Goal: Use online tool/utility: Utilize a website feature to perform a specific function

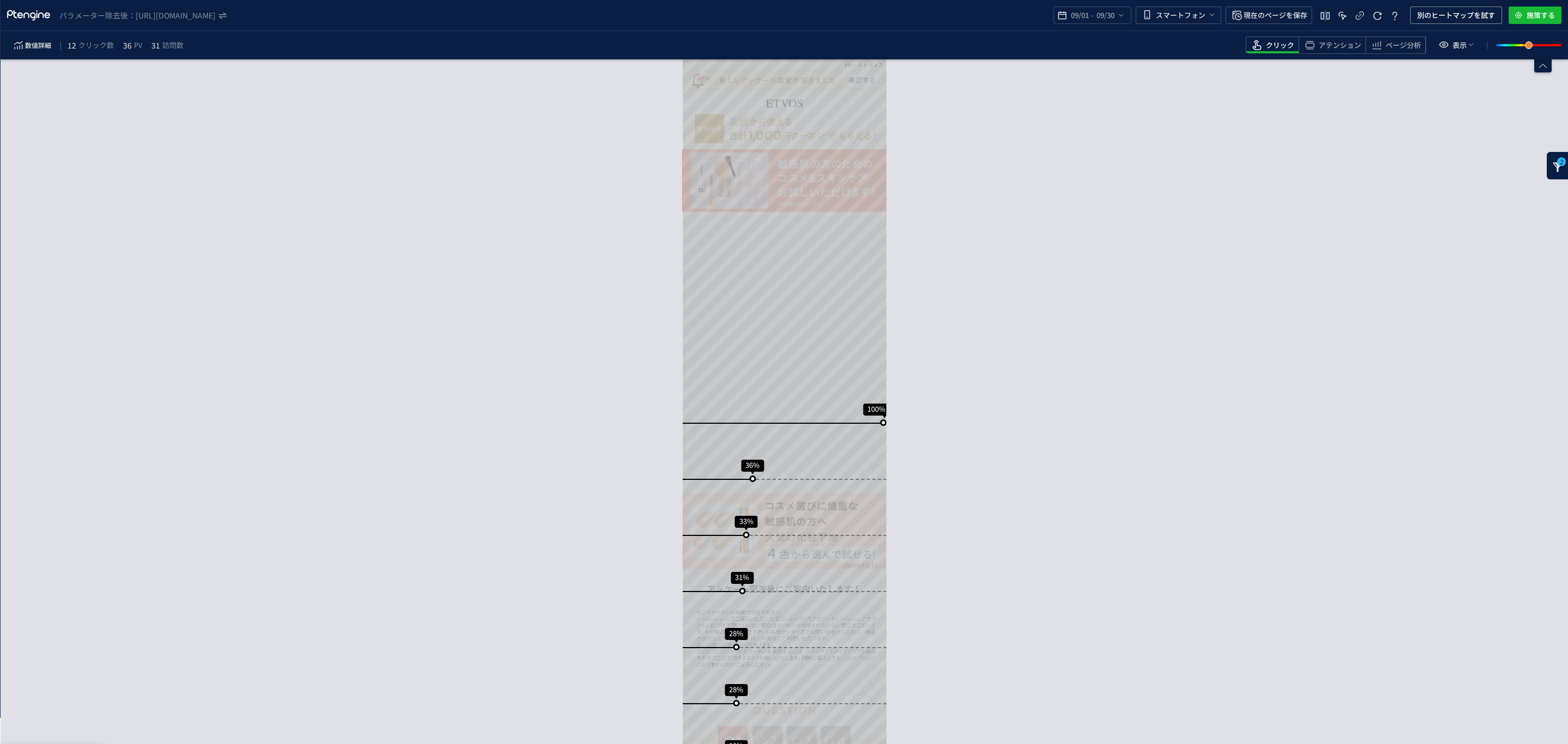
click at [1554, 175] on div "2" at bounding box center [1557, 165] width 22 height 28
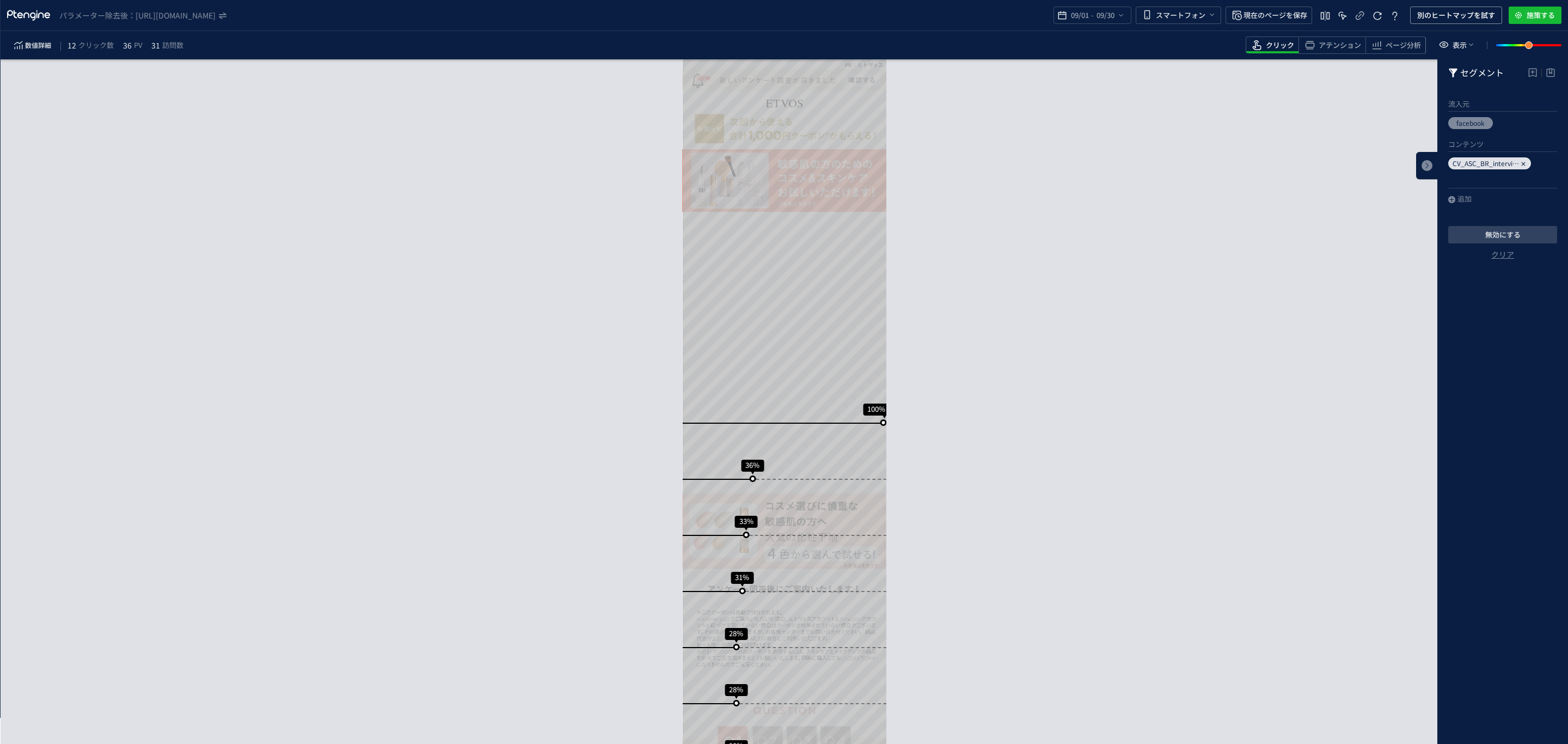
click at [1524, 165] on icon "heatmap-box" at bounding box center [1523, 164] width 6 height 6
click at [1467, 159] on div "追加" at bounding box center [1459, 158] width 23 height 11
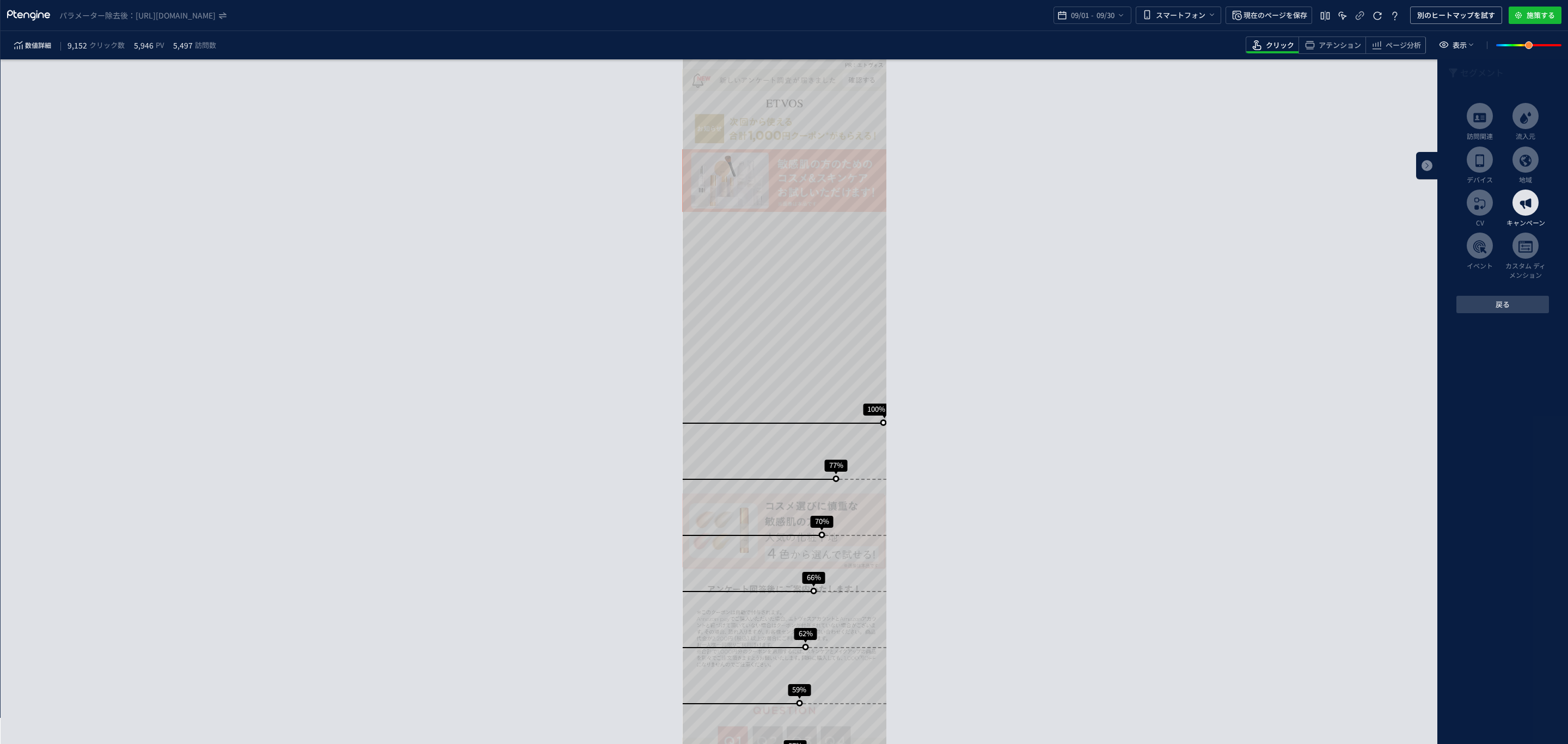
click at [1521, 198] on icon "heatmap-box" at bounding box center [1525, 203] width 14 height 14
click at [1511, 170] on li "コンテンツ" at bounding box center [1502, 177] width 109 height 16
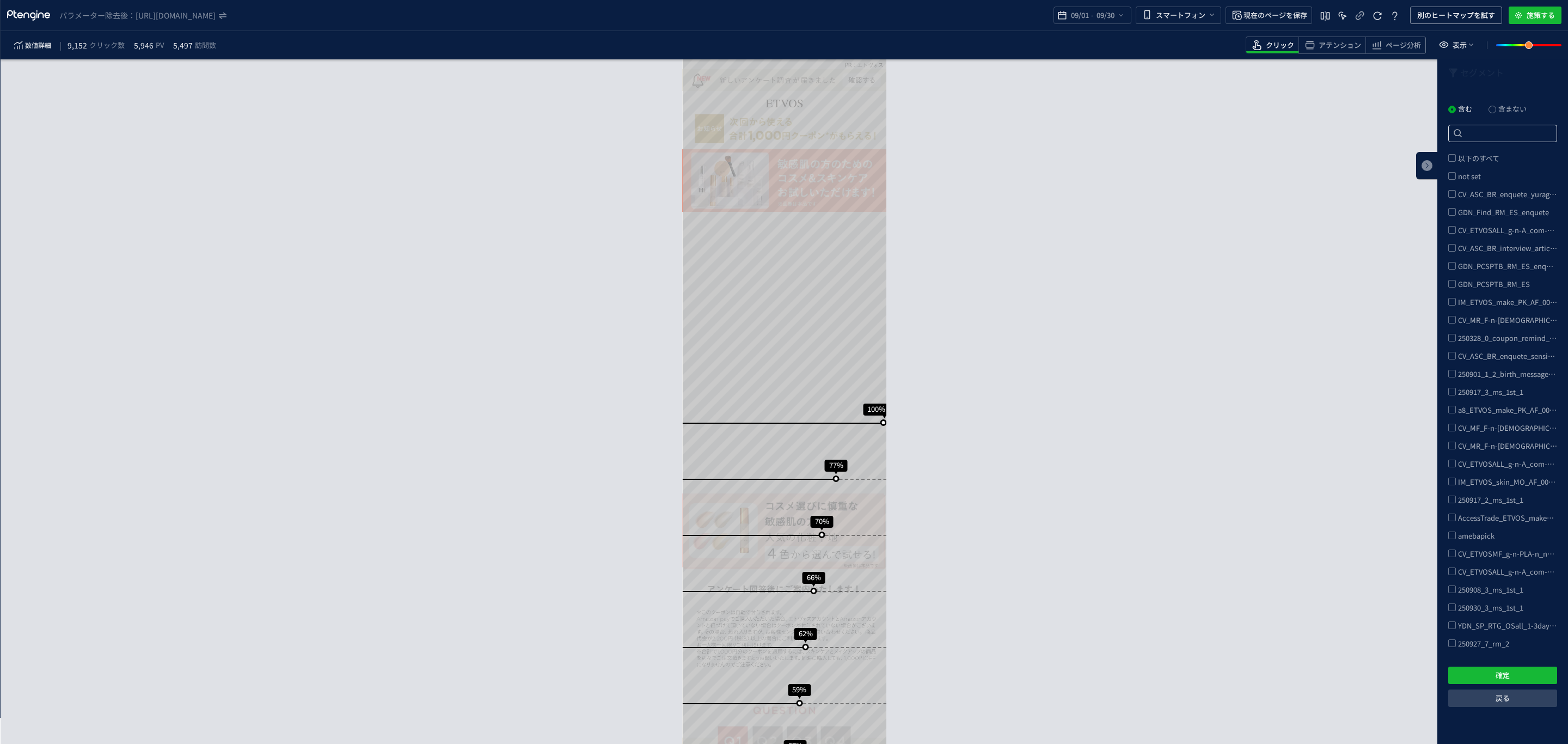
click at [1472, 133] on input "heatmap-box" at bounding box center [1502, 134] width 109 height 18
paste input "CV_ASC_BR_enquete_sensitive_make_perfectkit_enquete_ASC"
type input "CV_ASC_BR_enquete_sensitive_make_perfectkit_enquete_ASC"
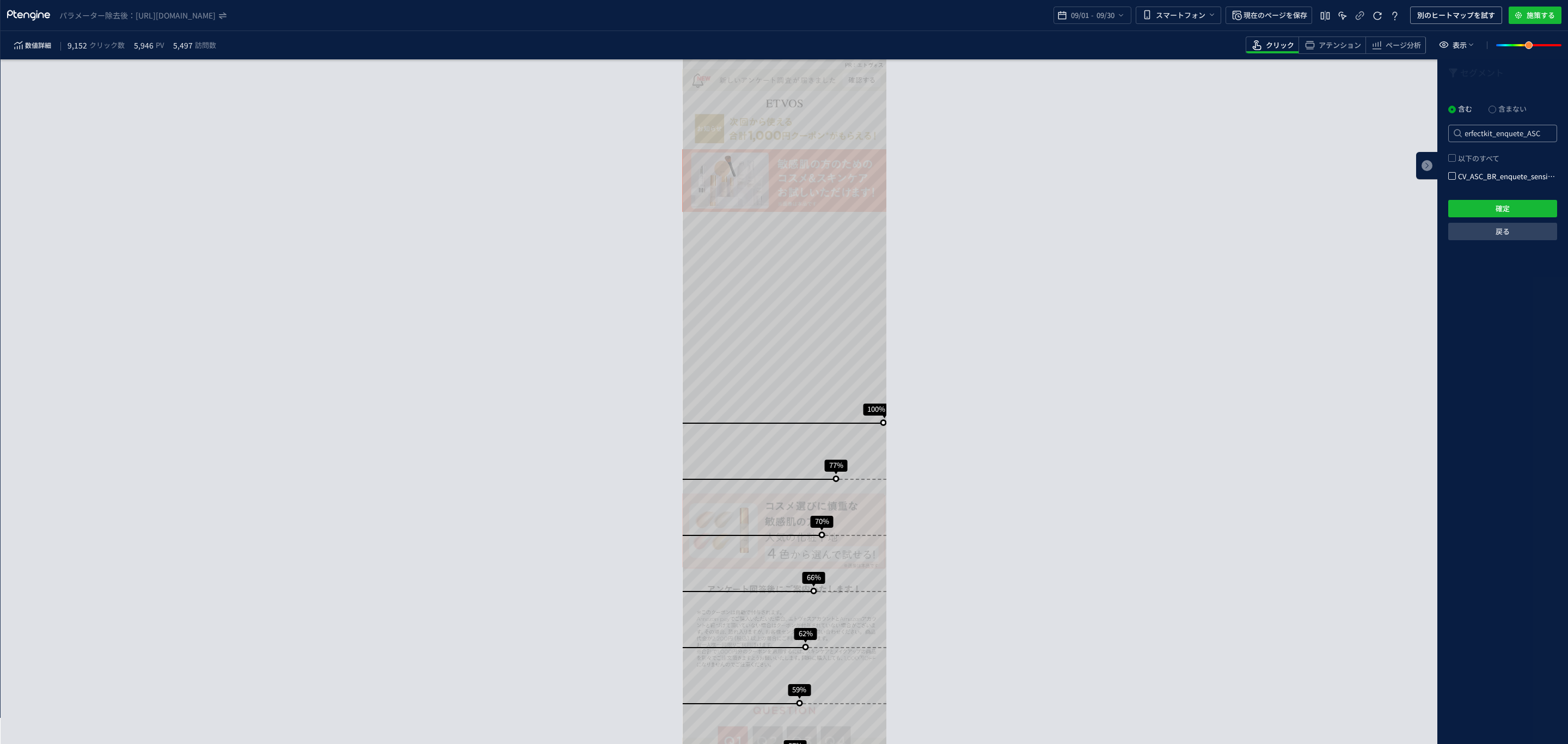
click at [1459, 175] on span "CV_ASC_BR_enquete_sensitive_make_perfectkit_enquete_ASC" at bounding box center [1562, 176] width 208 height 11
click at [1456, 172] on input "CV_ASC_BR_enquete_sensitive_make_perfectkit_enquete_ASC" at bounding box center [1456, 172] width 0 height 0
click at [1476, 210] on button "確定" at bounding box center [1502, 209] width 109 height 18
drag, startPoint x: 126, startPoint y: 45, endPoint x: 157, endPoint y: 53, distance: 32.0
click at [157, 53] on div "数値詳細 9,083 クリック数 5,851 PV 5,421 訪問数" at bounding box center [116, 45] width 218 height 18
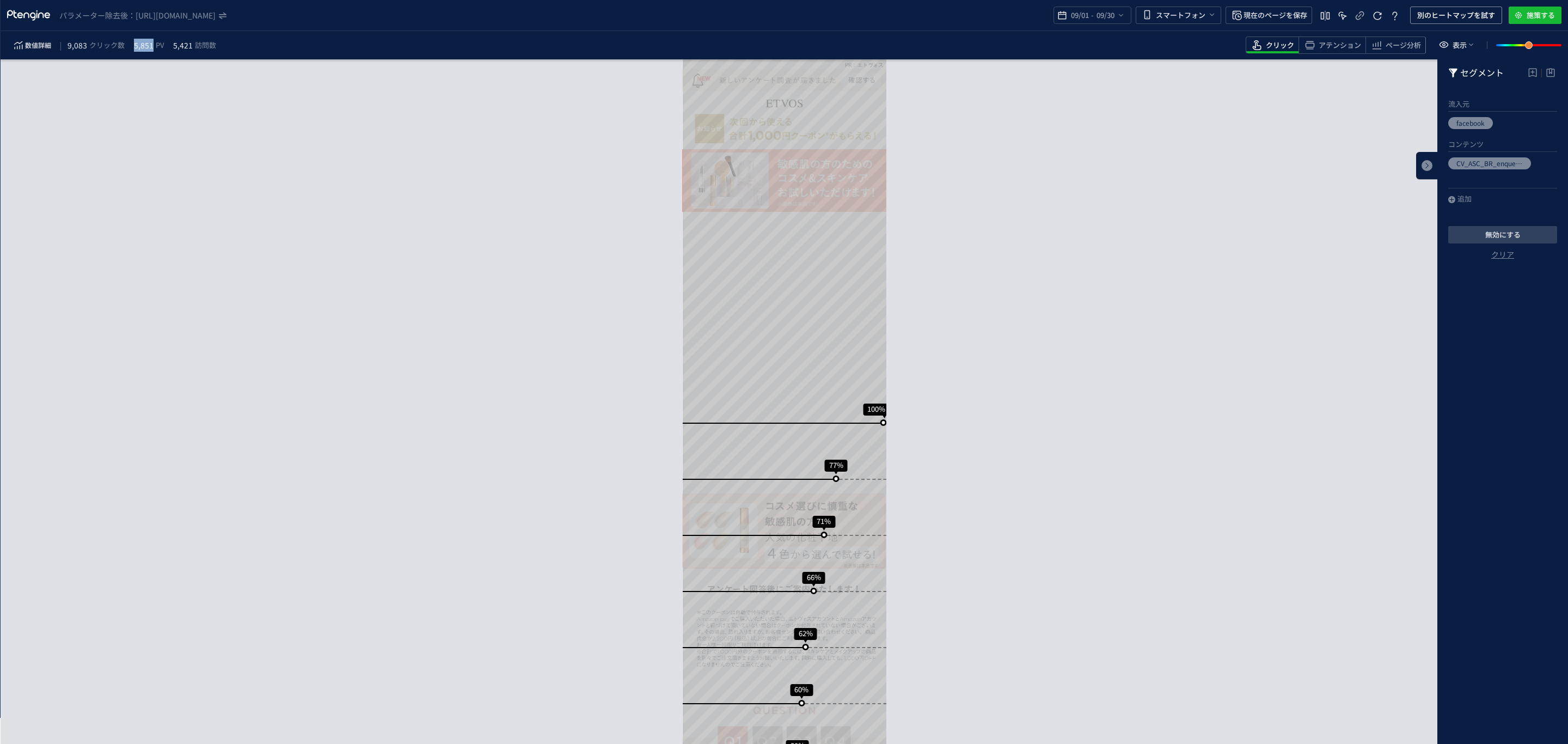
copy div "クリック数 5,851"
click at [31, 42] on span "数値詳細" at bounding box center [38, 45] width 26 height 13
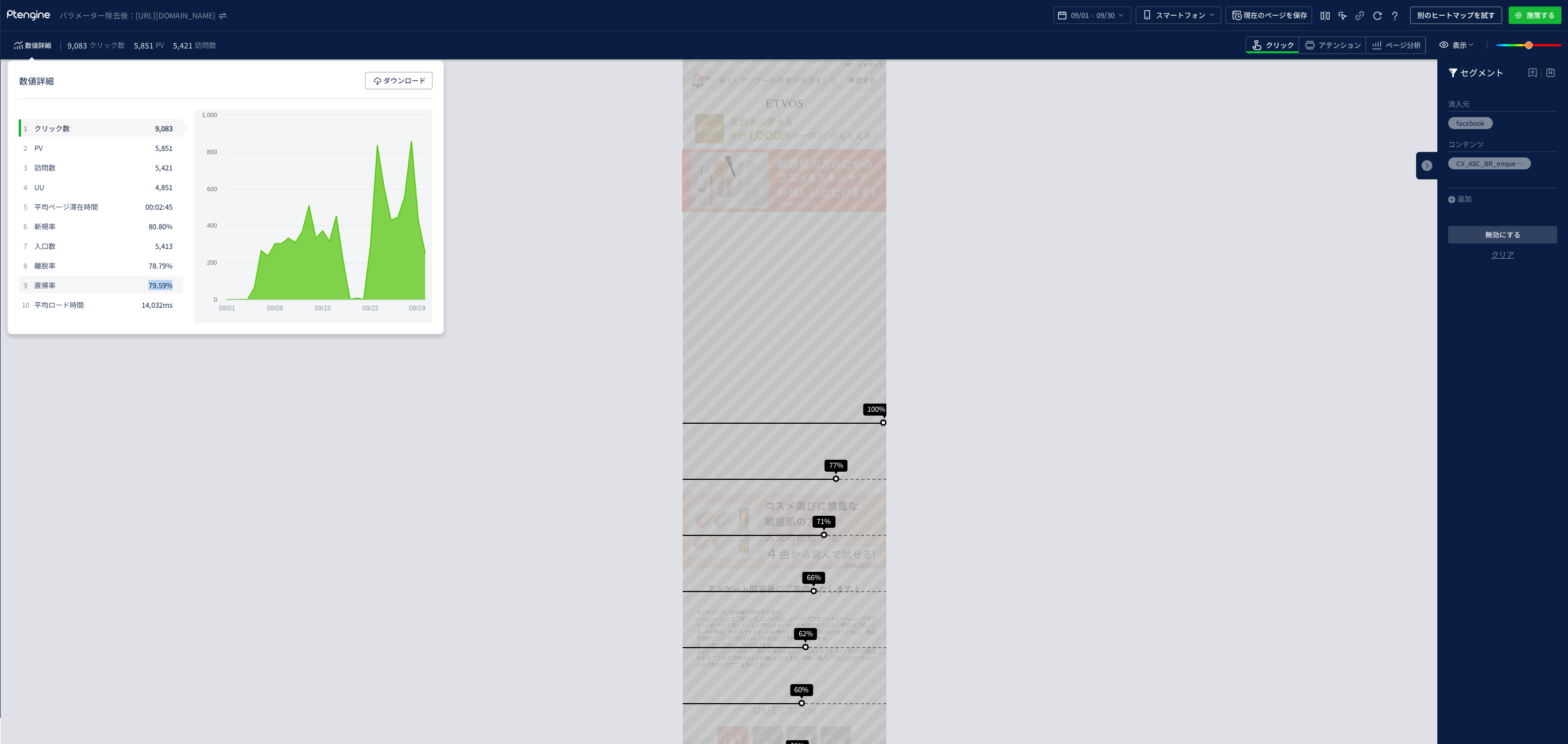
drag, startPoint x: 129, startPoint y: 284, endPoint x: 175, endPoint y: 289, distance: 46.3
click at [175, 289] on div "9 直帰率 79.59%" at bounding box center [101, 285] width 164 height 18
copy div "直帰率 79.59%"
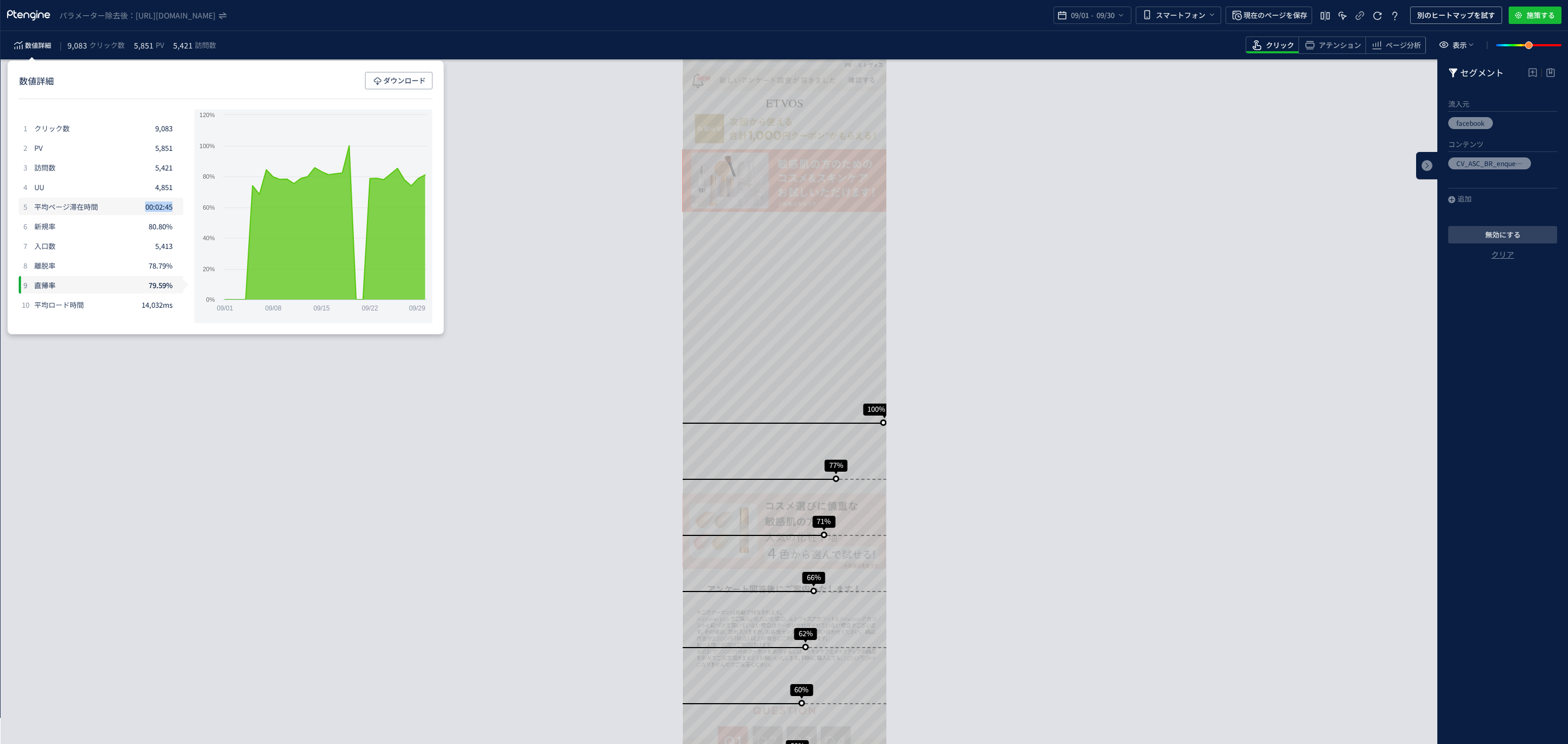
drag, startPoint x: 137, startPoint y: 204, endPoint x: 180, endPoint y: 212, distance: 43.7
click at [180, 212] on div "5 平均ページ滞在時間 00:02:45" at bounding box center [101, 207] width 164 height 18
copy div "平均ページ滞在時間 00:02:45"
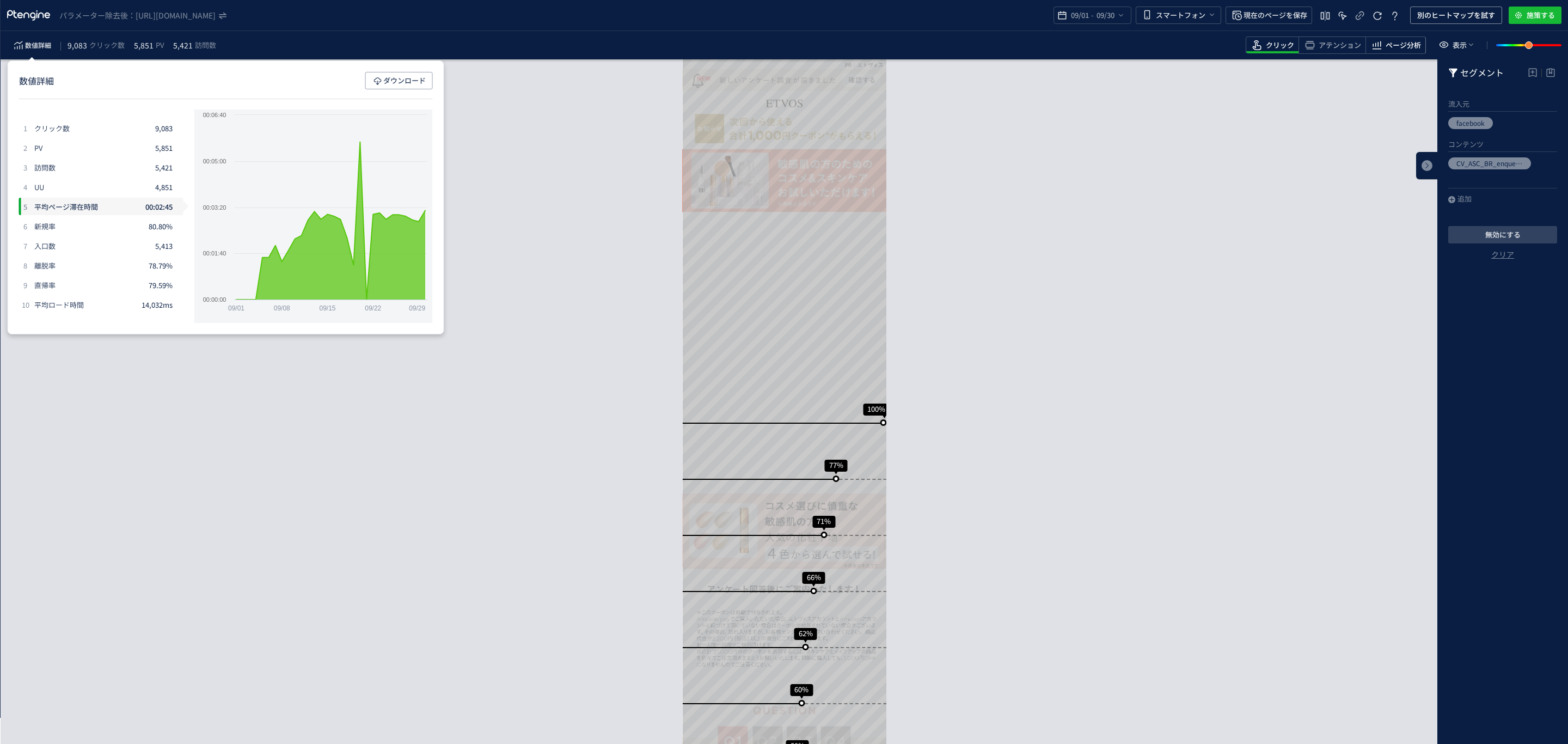
click at [1389, 48] on span "ページ分析" at bounding box center [1404, 45] width 36 height 11
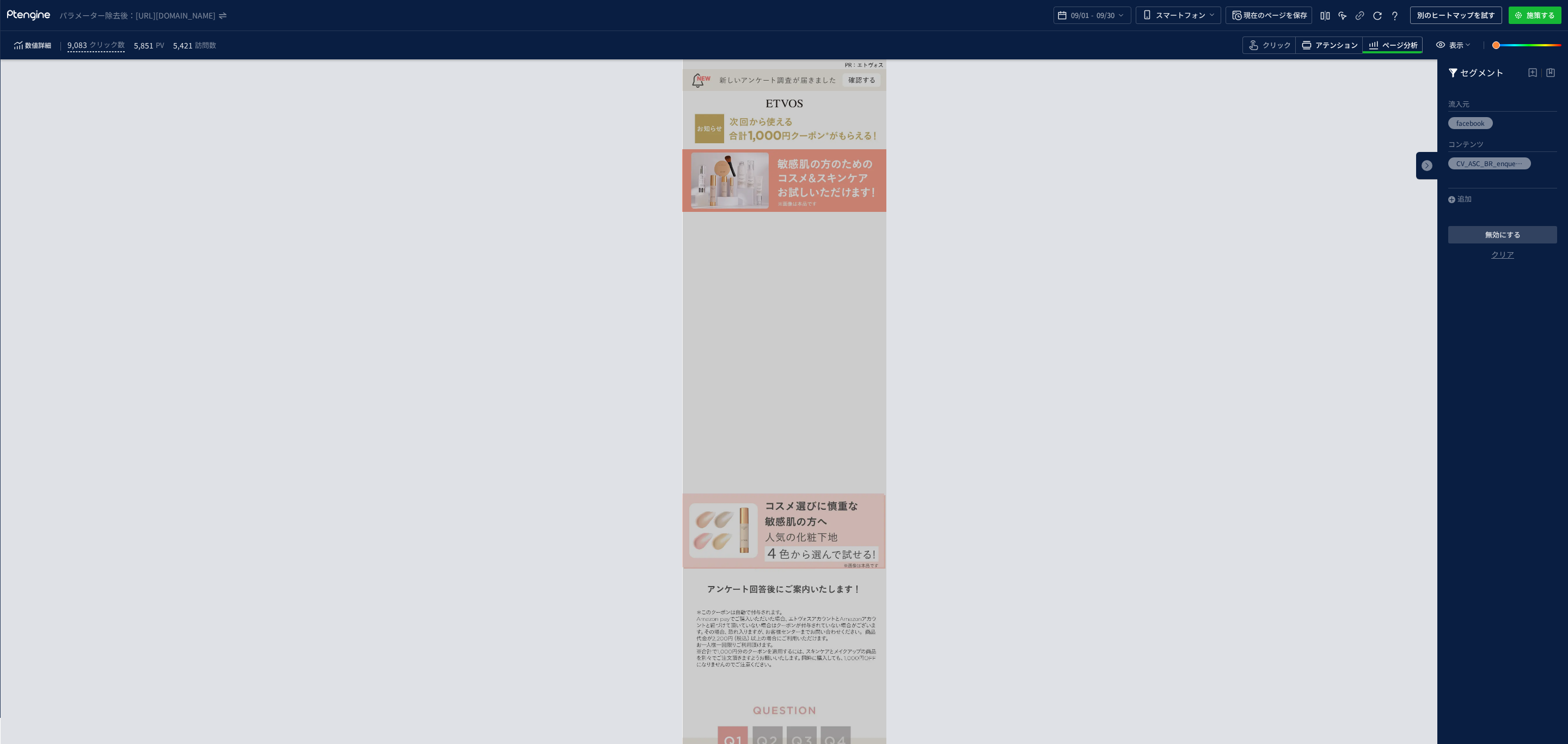
click at [1348, 43] on span "アテンション" at bounding box center [1336, 45] width 42 height 11
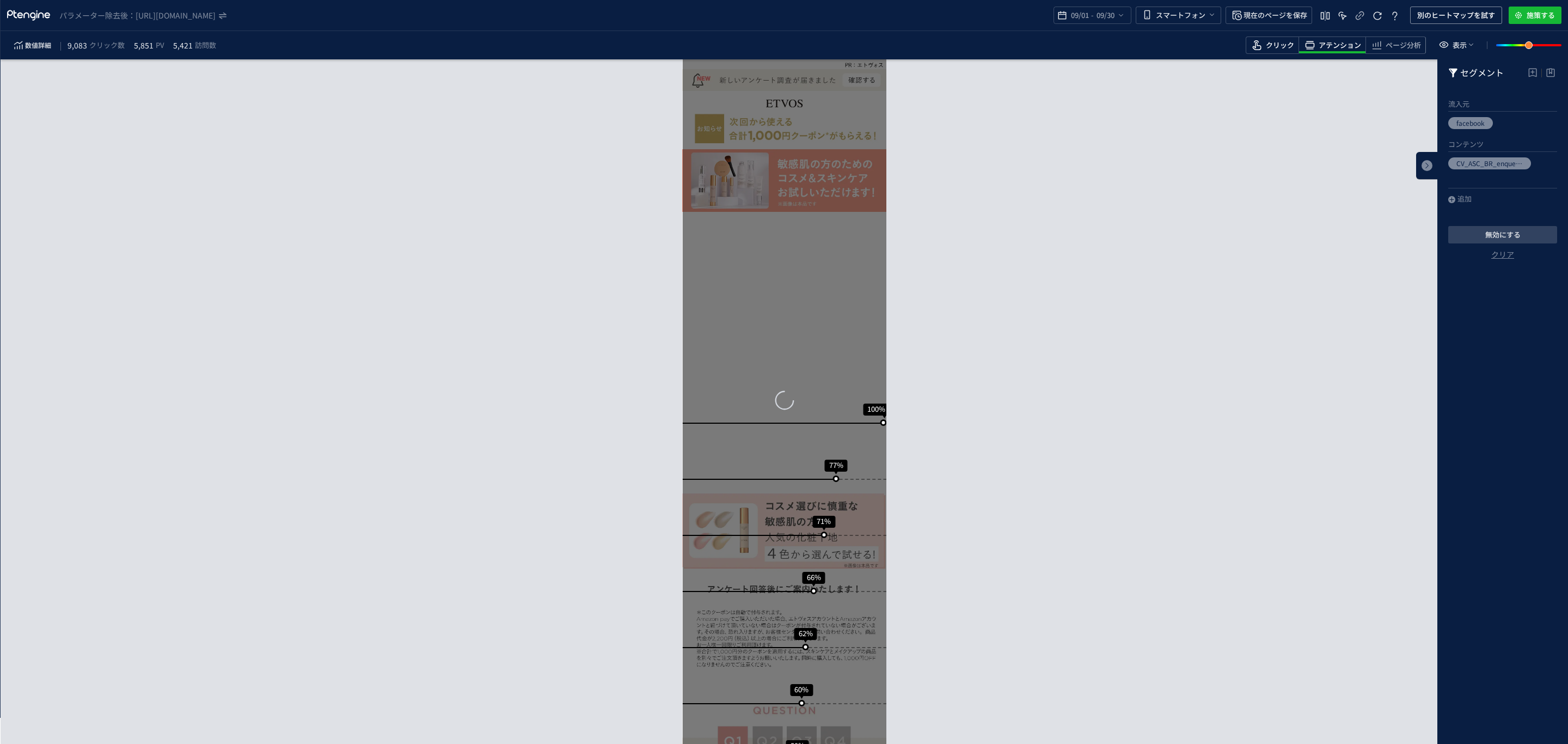
click at [1292, 45] on span "クリック" at bounding box center [1280, 45] width 28 height 11
click at [1433, 24] on button "別のヒートマップを試す" at bounding box center [1456, 15] width 92 height 18
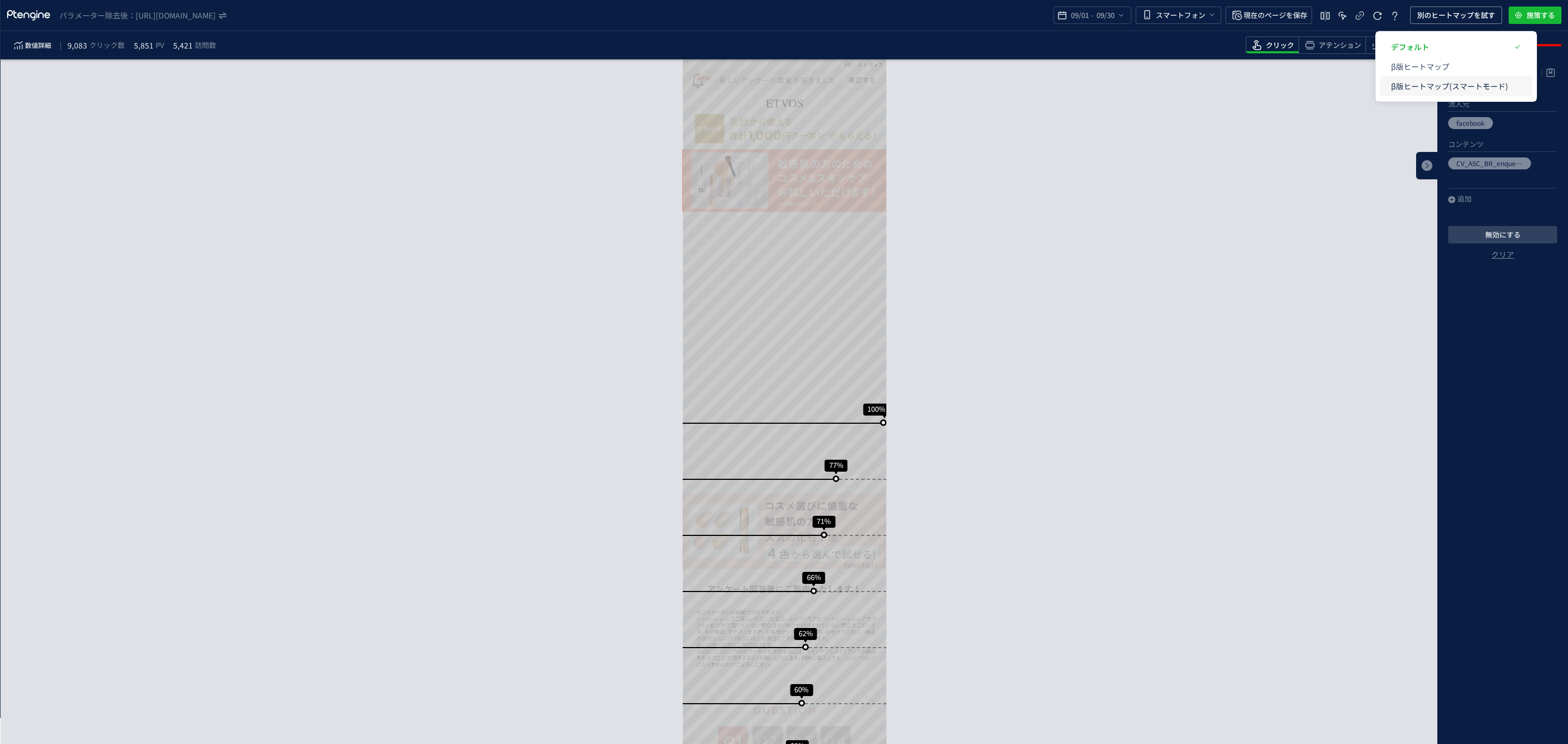
click at [1425, 85] on p "β版ヒートマップ(スマートモード)" at bounding box center [1450, 86] width 117 height 19
